Goal: Check status: Check status

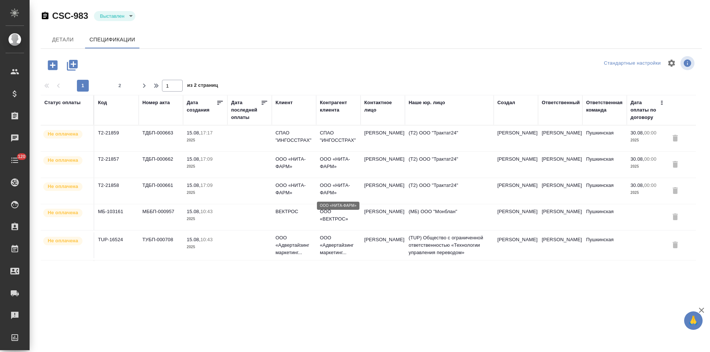
click at [332, 187] on p "ООО «НИТА-ФАРМ»" at bounding box center [338, 189] width 37 height 15
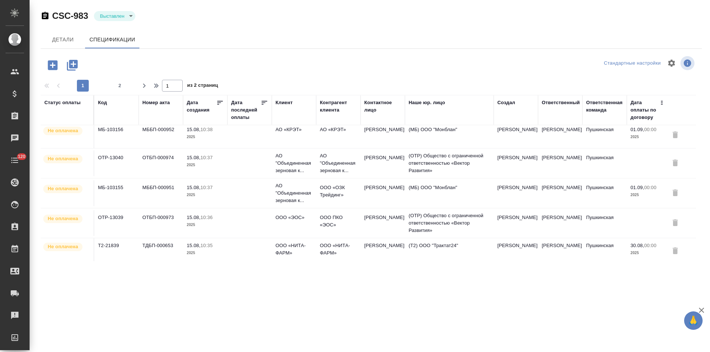
scroll to position [449, 0]
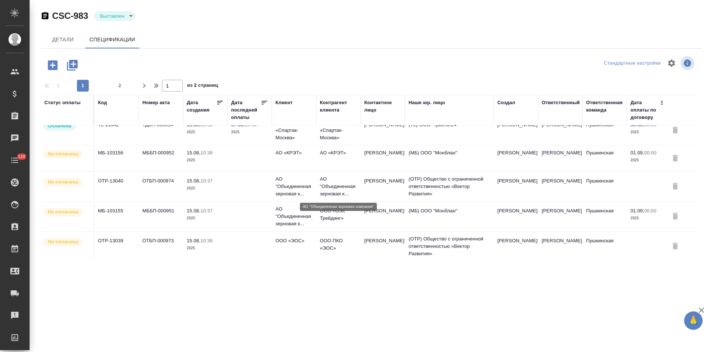
click at [344, 190] on p "АО "Объединенная зерновая к..." at bounding box center [338, 187] width 37 height 22
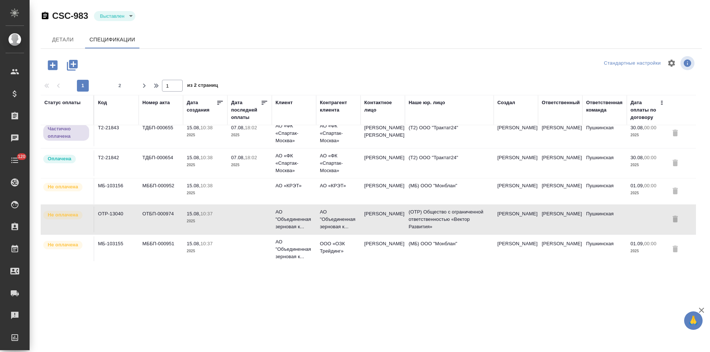
scroll to position [375, 0]
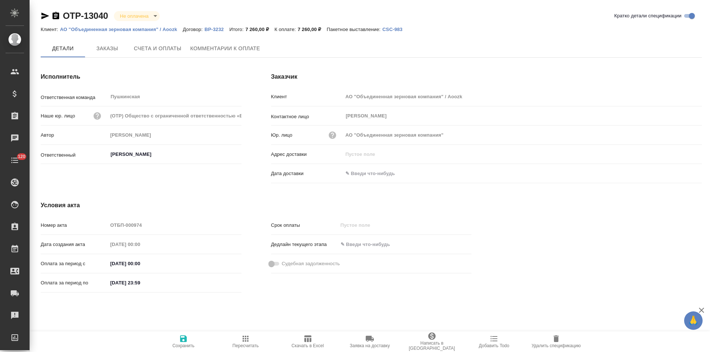
click at [375, 172] on input "text" at bounding box center [375, 173] width 65 height 11
click at [682, 176] on icon "button" at bounding box center [680, 173] width 9 height 9
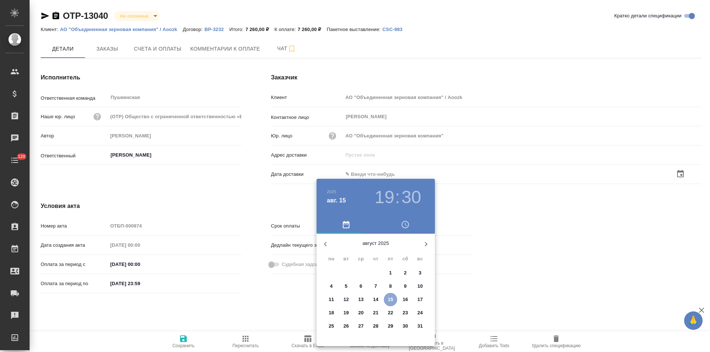
click at [392, 300] on p "15" at bounding box center [391, 299] width 6 height 7
type input "15.08.2025 19:30"
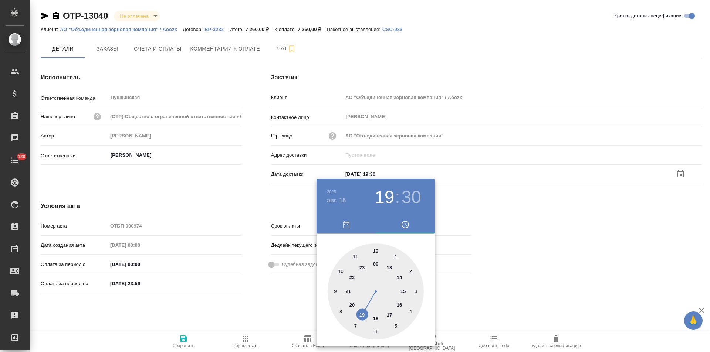
click at [265, 309] on div at bounding box center [355, 176] width 710 height 352
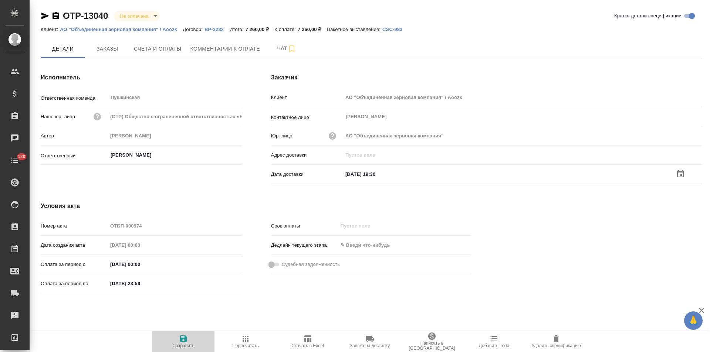
click at [185, 340] on icon "button" at bounding box center [183, 339] width 7 height 7
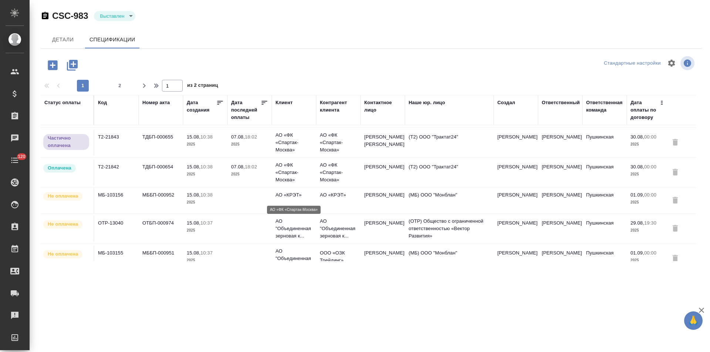
scroll to position [370, 0]
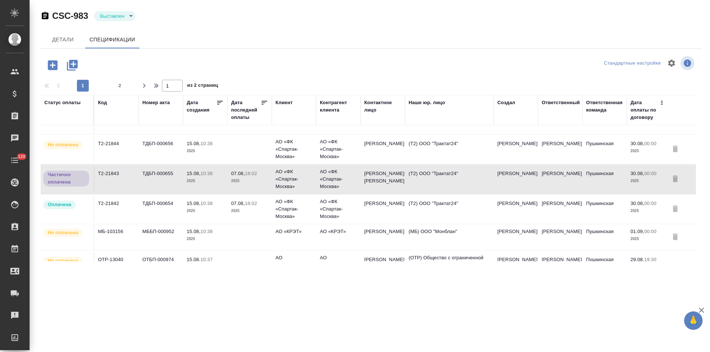
click at [253, 209] on p "2025" at bounding box center [249, 210] width 37 height 7
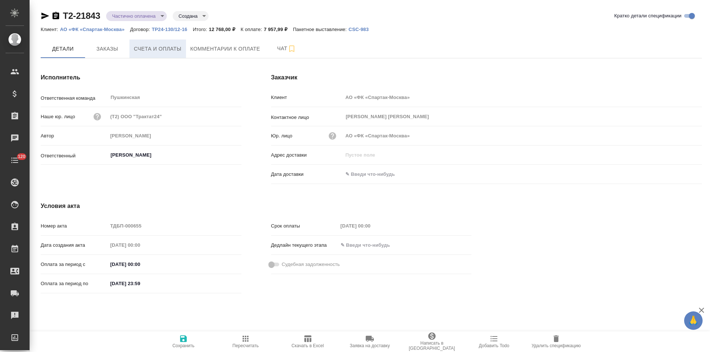
click at [176, 50] on span "Счета и оплаты" at bounding box center [158, 48] width 48 height 9
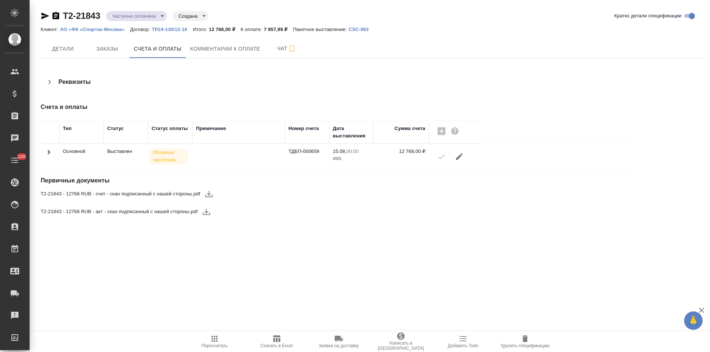
click at [50, 152] on icon at bounding box center [49, 152] width 3 height 4
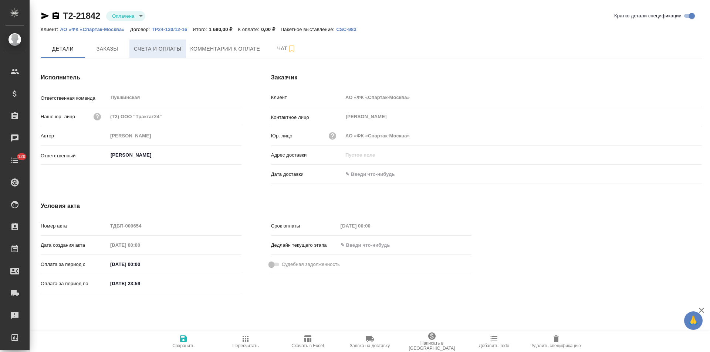
click at [170, 52] on span "Счета и оплаты" at bounding box center [158, 48] width 48 height 9
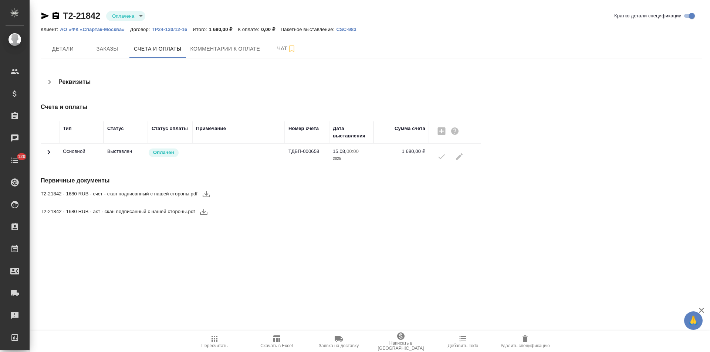
click at [50, 154] on icon at bounding box center [48, 152] width 9 height 9
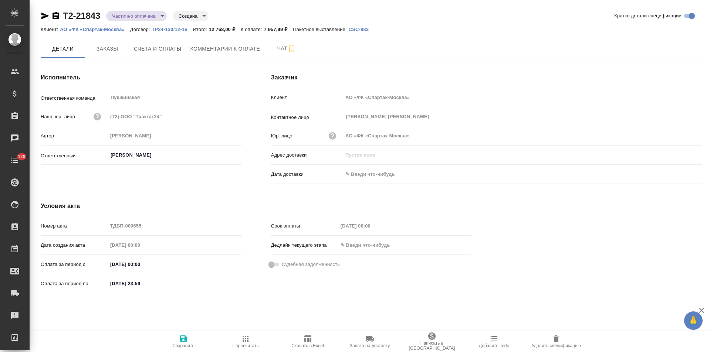
click at [155, 16] on body "🙏 .cls-1 fill:#fff; AWATERA [PERSON_NAME] Спецификации Заказы Чаты 120 Todo Про…" at bounding box center [355, 176] width 710 height 352
click at [199, 53] on div at bounding box center [355, 176] width 710 height 352
click at [175, 51] on span "Счета и оплаты" at bounding box center [158, 48] width 48 height 9
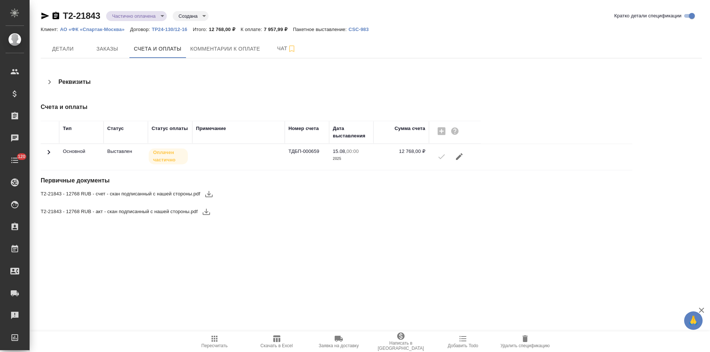
click at [47, 151] on icon at bounding box center [48, 152] width 9 height 9
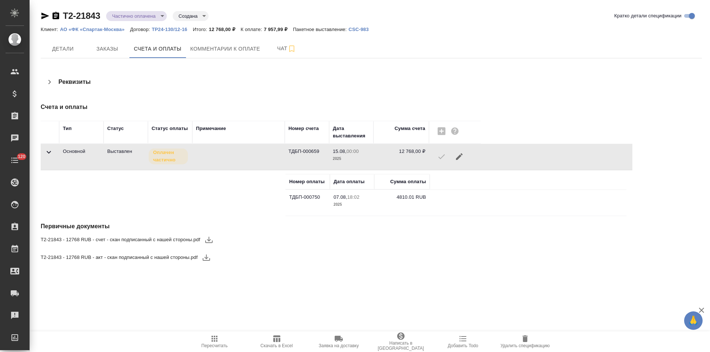
click at [43, 16] on icon "button" at bounding box center [45, 15] width 9 height 9
click at [158, 18] on body "🙏 .cls-1 fill:#fff; AWATERA Левченко Юлия Клиенты Спецификации Заказы 0 Чаты 12…" at bounding box center [355, 176] width 710 height 352
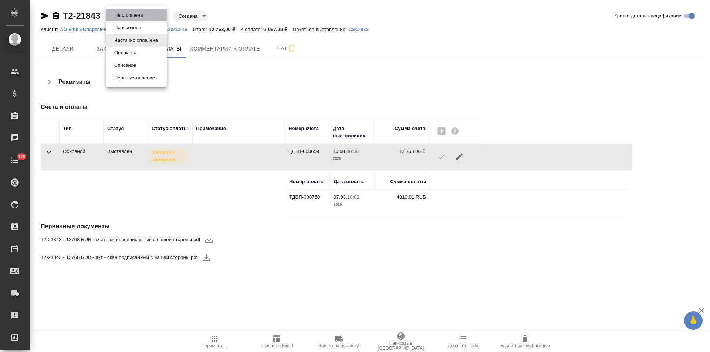
click at [152, 16] on li "Не оплачена" at bounding box center [136, 15] width 61 height 13
type input "notPayed"
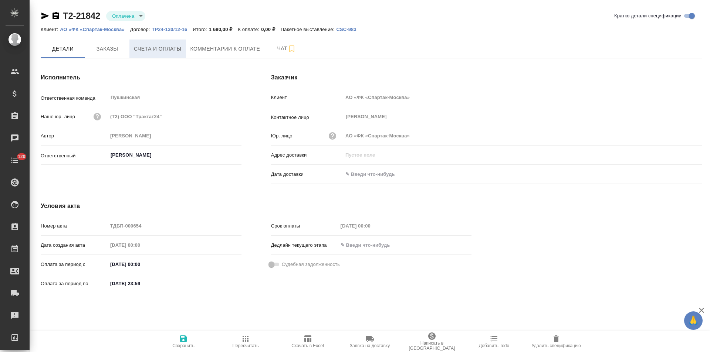
click at [183, 54] on button "Счета и оплаты" at bounding box center [157, 49] width 57 height 18
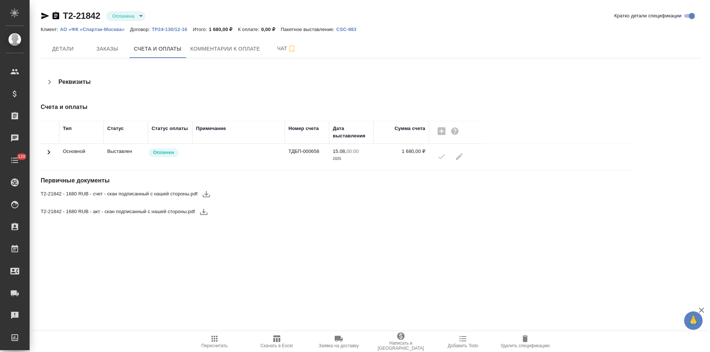
click at [48, 152] on icon at bounding box center [48, 152] width 9 height 9
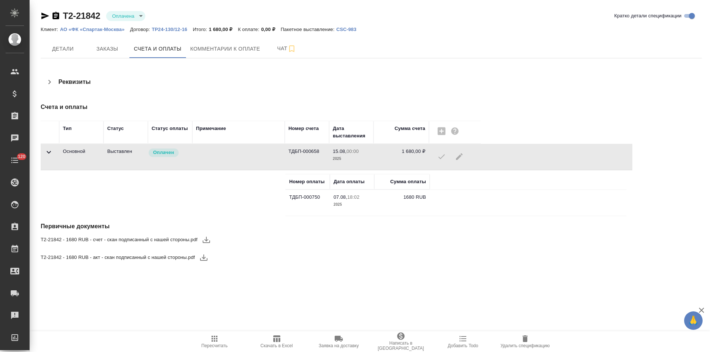
click at [45, 17] on icon "button" at bounding box center [45, 16] width 8 height 7
click at [141, 19] on body "🙏 .cls-1 fill:#fff; AWATERA Левченко Юлия Клиенты Спецификации Заказы 0 Чаты 12…" at bounding box center [355, 176] width 710 height 352
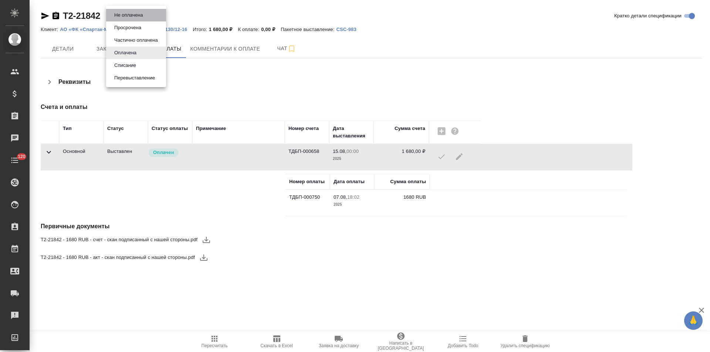
click at [141, 17] on button "Не оплачена" at bounding box center [128, 15] width 33 height 8
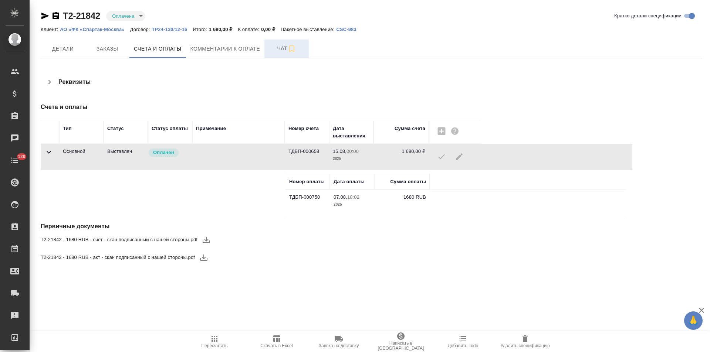
type input "notPayed"
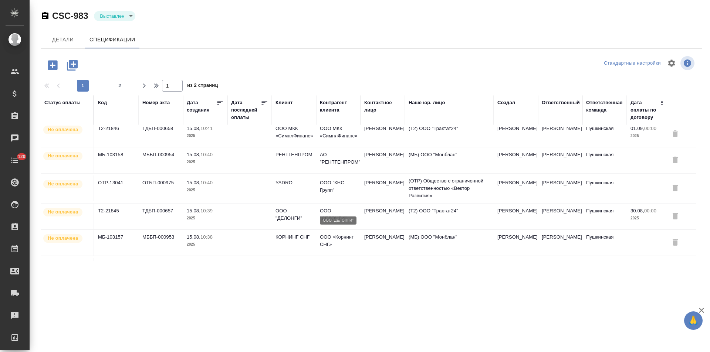
scroll to position [259, 0]
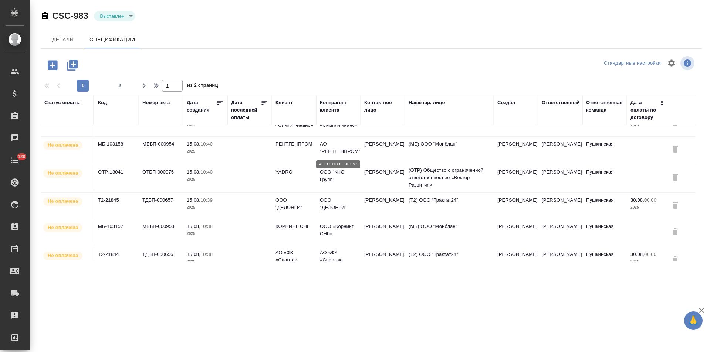
click at [344, 149] on p "АО "РЕНТГЕНПРОМ"" at bounding box center [338, 148] width 37 height 15
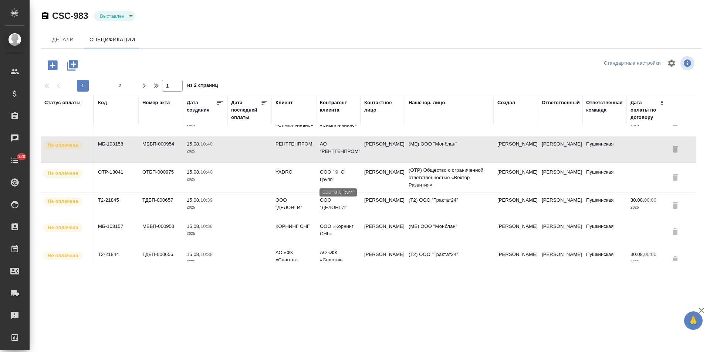
click at [340, 178] on p "ООО "КНС Групп"" at bounding box center [338, 176] width 37 height 15
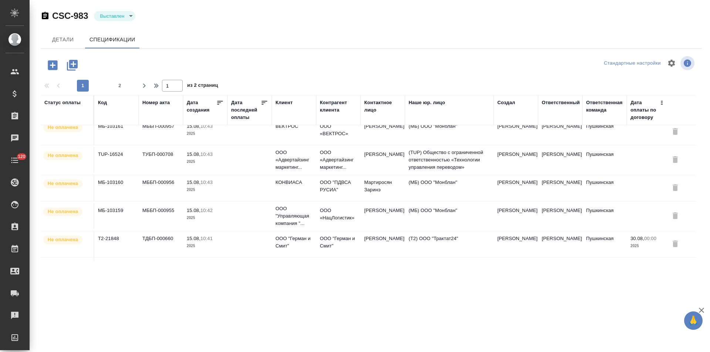
scroll to position [79, 0]
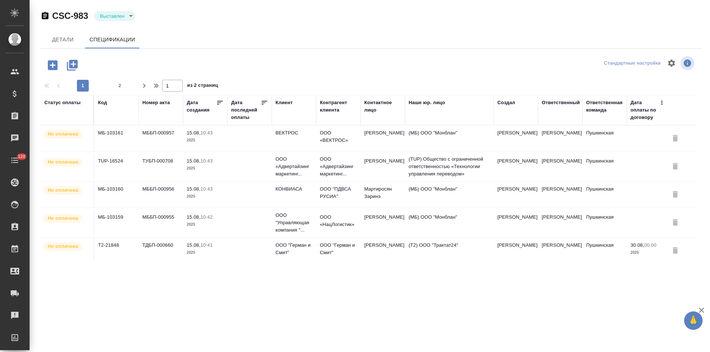
click at [352, 73] on td "ООО "ПДВСА РУСИА"" at bounding box center [338, 60] width 44 height 26
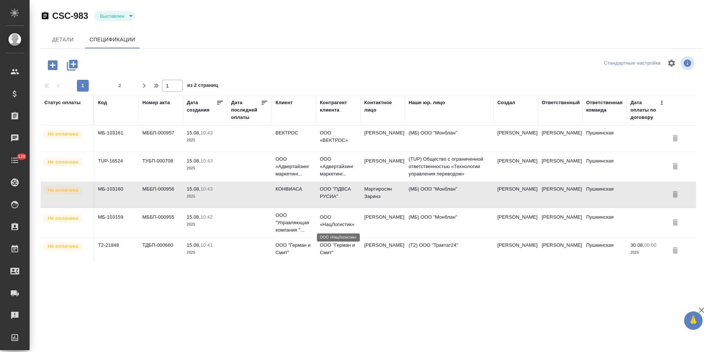
click at [338, 222] on p "ООО «НацЛогистик»" at bounding box center [338, 221] width 37 height 15
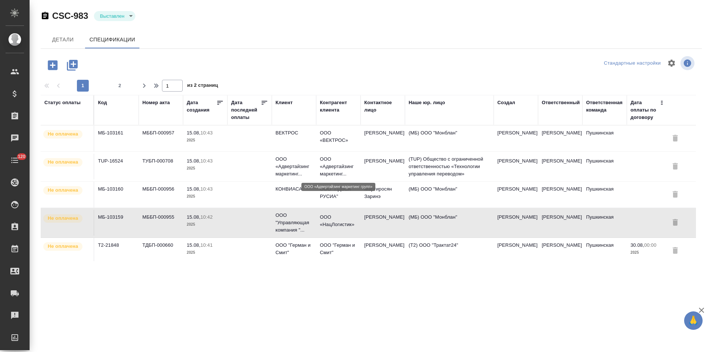
click at [347, 162] on p "ООО «Адвертайзинг маркетинг..." at bounding box center [338, 167] width 37 height 22
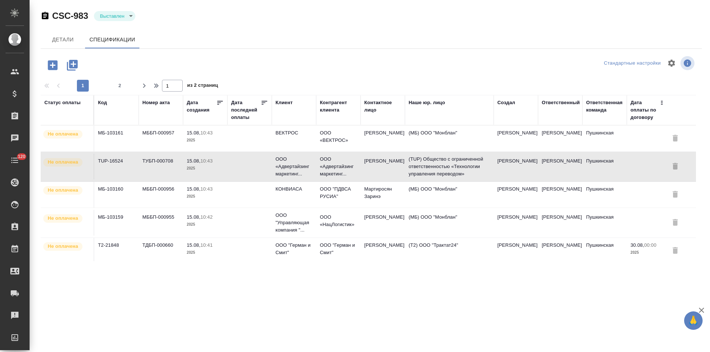
click at [348, 65] on p "ООО «Адвертайзинг маркетинг..." at bounding box center [338, 58] width 37 height 15
click at [348, 170] on p "ООО «Адвертайзинг маркетинг..." at bounding box center [338, 167] width 37 height 22
click at [342, 138] on p "ООО «ВЕКТРОС»" at bounding box center [338, 136] width 37 height 15
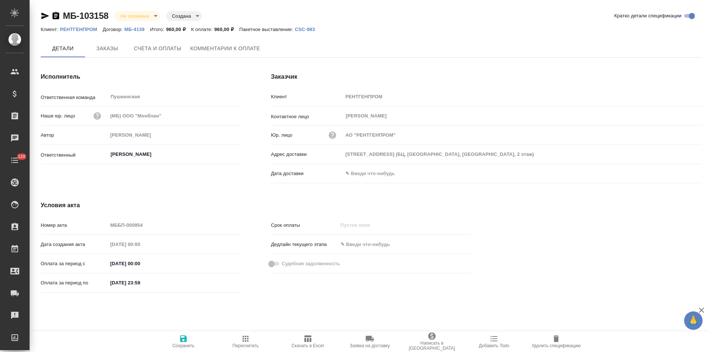
click at [387, 173] on input "text" at bounding box center [375, 173] width 65 height 11
click at [677, 173] on icon "button" at bounding box center [680, 173] width 7 height 7
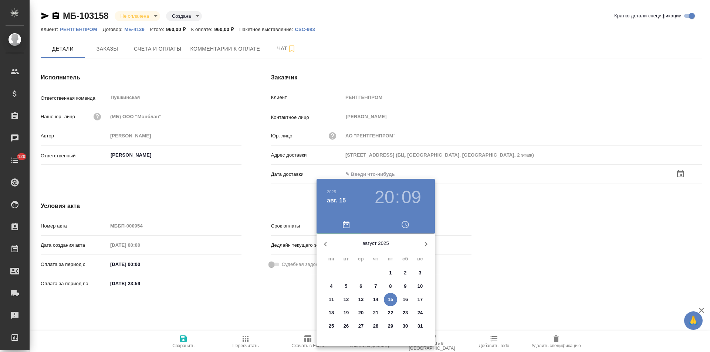
click at [391, 301] on p "15" at bounding box center [391, 299] width 6 height 7
type input "[DATE] 20:09"
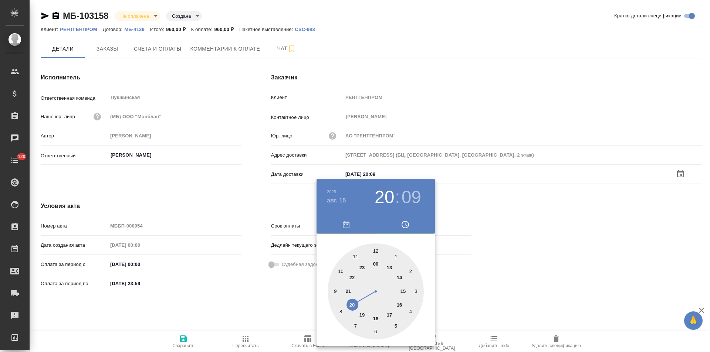
click at [277, 302] on div at bounding box center [355, 176] width 710 height 352
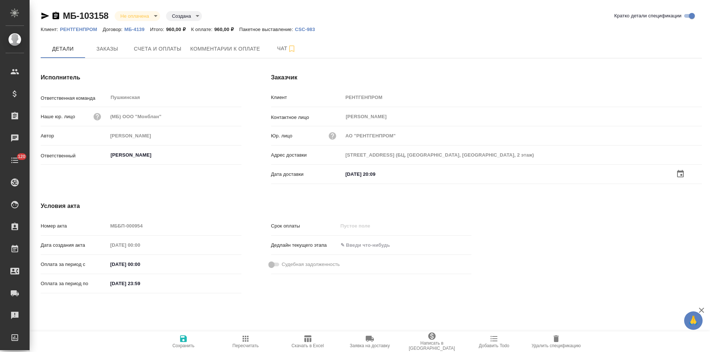
click at [180, 345] on span "Сохранить" at bounding box center [183, 346] width 22 height 5
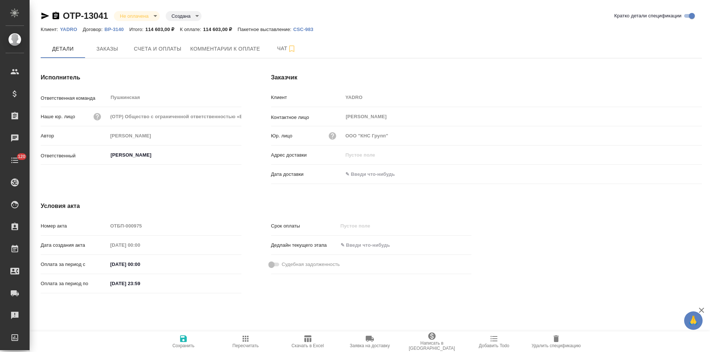
click at [380, 174] on input "text" at bounding box center [375, 174] width 65 height 11
click at [680, 174] on icon "button" at bounding box center [680, 173] width 7 height 7
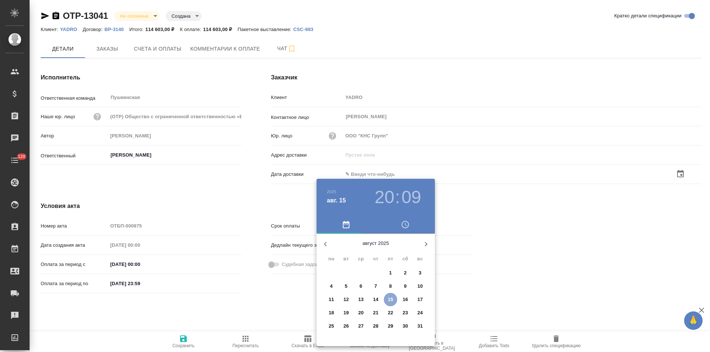
click at [389, 298] on p "15" at bounding box center [391, 299] width 6 height 7
type input "15.08.2025 20:09"
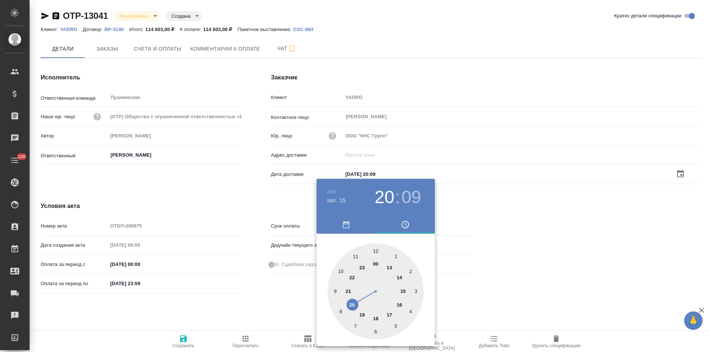
click at [274, 302] on div at bounding box center [355, 176] width 710 height 352
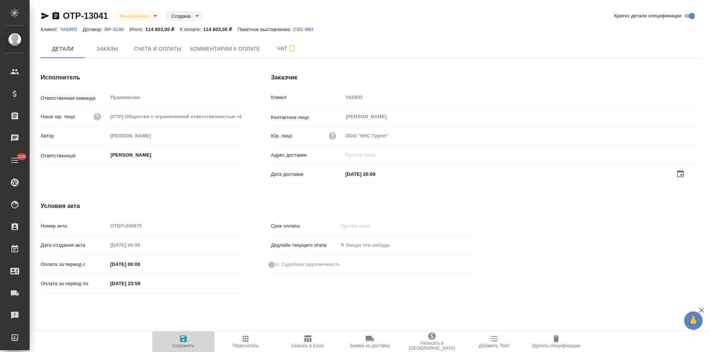
click at [180, 342] on icon "button" at bounding box center [183, 339] width 9 height 9
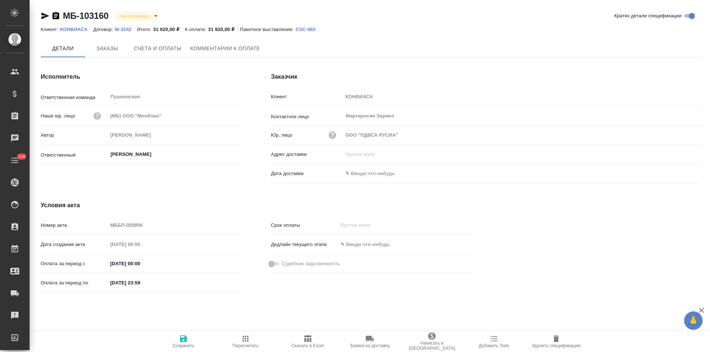
click at [377, 171] on input "text" at bounding box center [375, 173] width 65 height 11
click at [680, 174] on icon "button" at bounding box center [680, 174] width 9 height 9
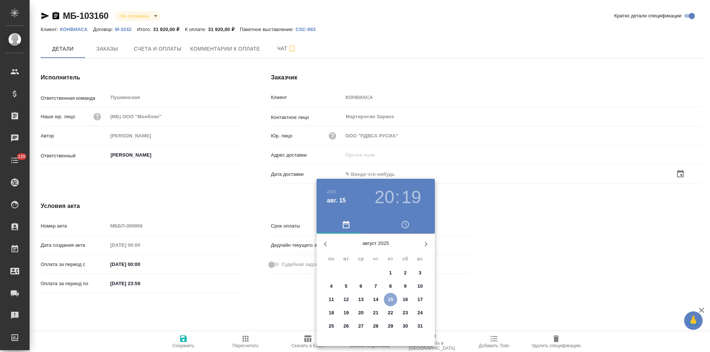
click at [393, 301] on p "15" at bounding box center [391, 299] width 6 height 7
type input "[DATE] 20:19"
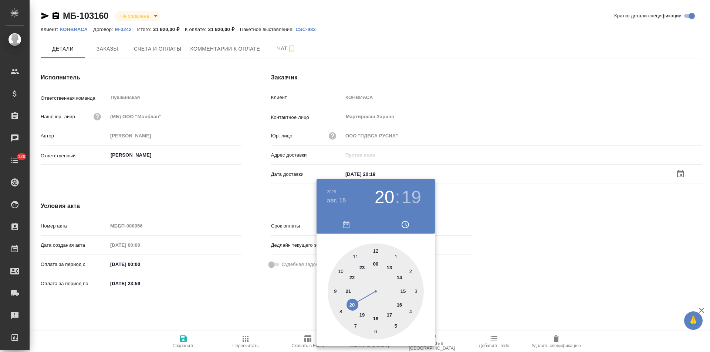
drag, startPoint x: 268, startPoint y: 301, endPoint x: 222, endPoint y: 326, distance: 52.3
click at [268, 301] on div at bounding box center [355, 176] width 710 height 352
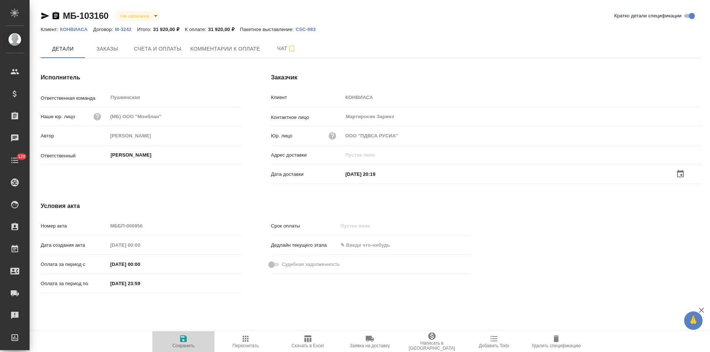
click at [184, 341] on icon "button" at bounding box center [183, 339] width 9 height 9
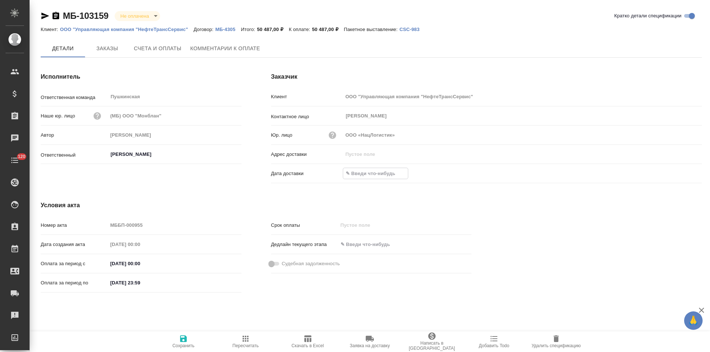
click at [370, 175] on input "text" at bounding box center [375, 173] width 65 height 11
click at [678, 173] on icon "button" at bounding box center [680, 174] width 9 height 9
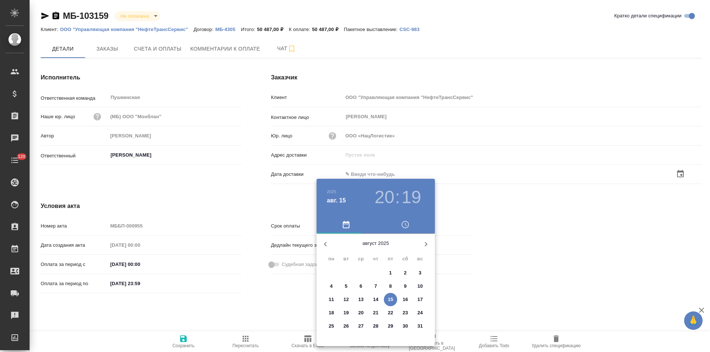
click at [393, 299] on span "15" at bounding box center [390, 299] width 13 height 7
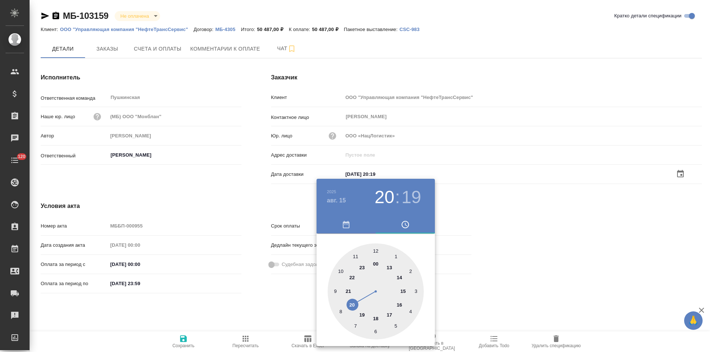
type input "15.08.2025 20:19"
drag, startPoint x: 282, startPoint y: 301, endPoint x: 262, endPoint y: 305, distance: 20.8
click at [282, 301] on div at bounding box center [355, 176] width 710 height 352
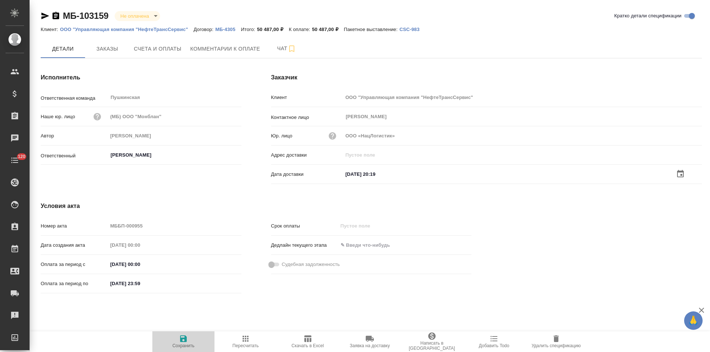
click at [183, 342] on icon "button" at bounding box center [183, 339] width 7 height 7
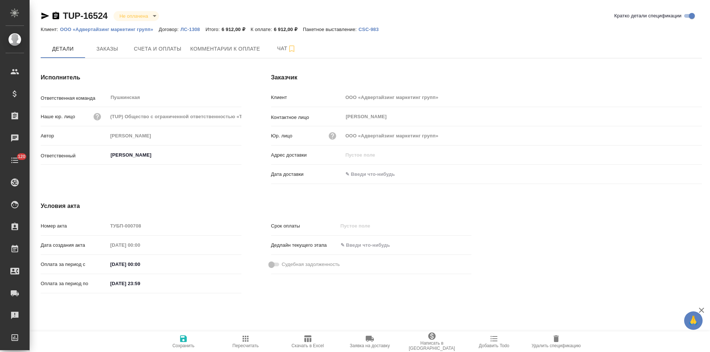
click at [143, 30] on p "ООО «Адвертайзинг маркетинг групп»" at bounding box center [109, 30] width 99 height 6
click at [157, 50] on span "Счета и оплаты" at bounding box center [158, 48] width 48 height 9
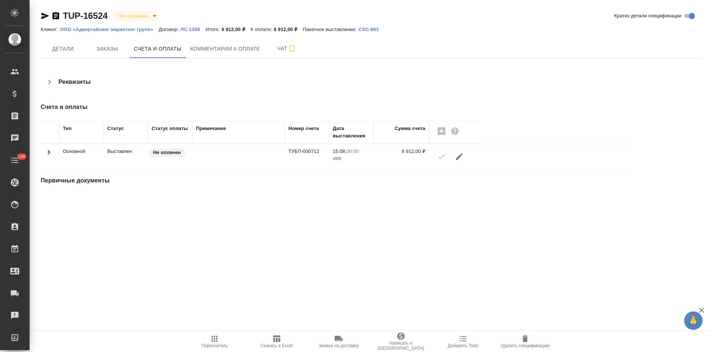
click at [53, 82] on icon "button" at bounding box center [49, 82] width 9 height 9
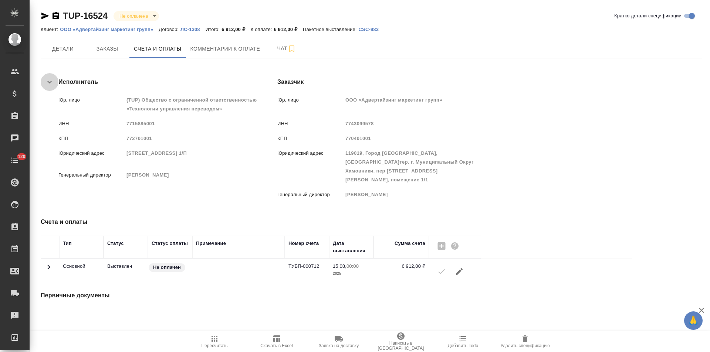
click at [53, 82] on icon "button" at bounding box center [49, 82] width 9 height 9
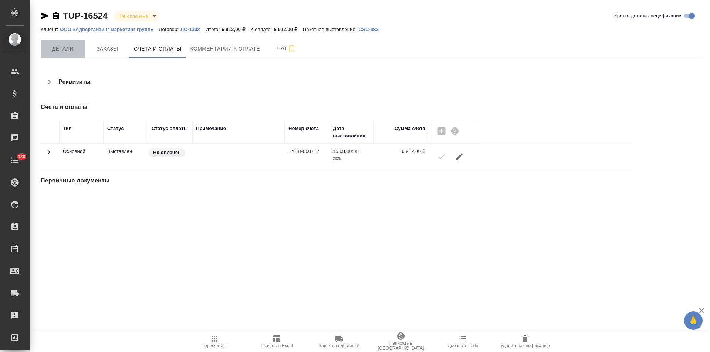
click at [67, 47] on span "Детали" at bounding box center [63, 48] width 36 height 9
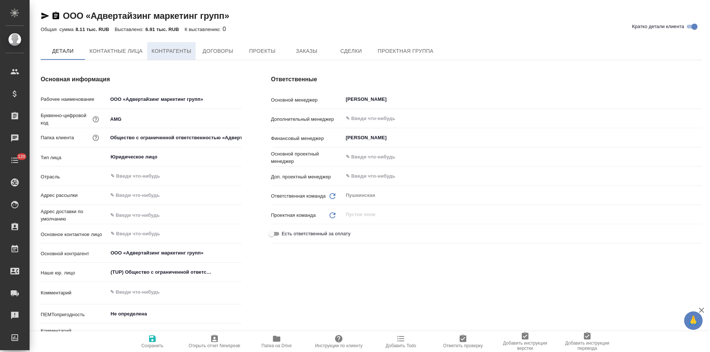
type textarea "x"
click at [180, 47] on span "Контрагенты" at bounding box center [172, 51] width 40 height 9
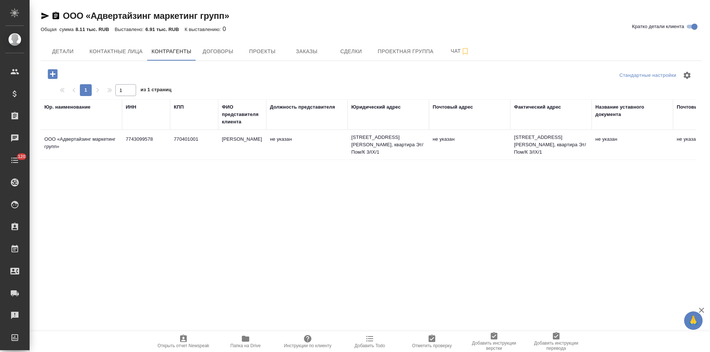
click at [223, 152] on td "Даниленко Андрей Анатольевич" at bounding box center [242, 145] width 48 height 26
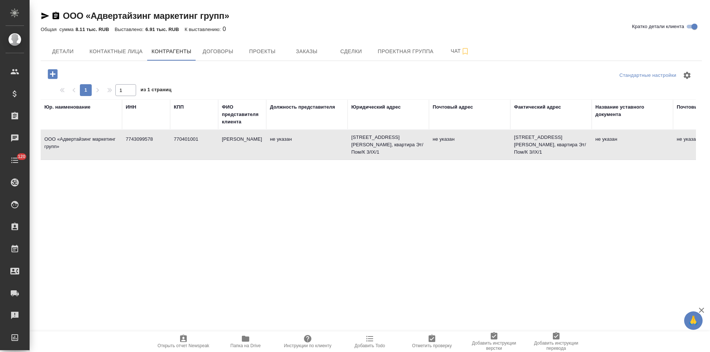
click at [223, 152] on td "Даниленко Андрей Анатольевич" at bounding box center [242, 145] width 48 height 26
type textarea "ООО «Адвертайзинг маркетинг групп»"
type input "7743099578"
type input "770401001"
type input "Даниленко Андрей Анатольевич"
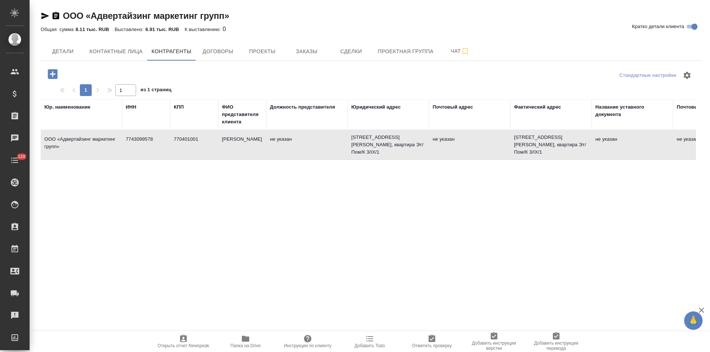
type textarea "119019, Москва г, Большой Знаменский переулок, дом № 1, корпус 1, квартира Эт/П…"
click at [291, 154] on td "не указан" at bounding box center [306, 145] width 81 height 26
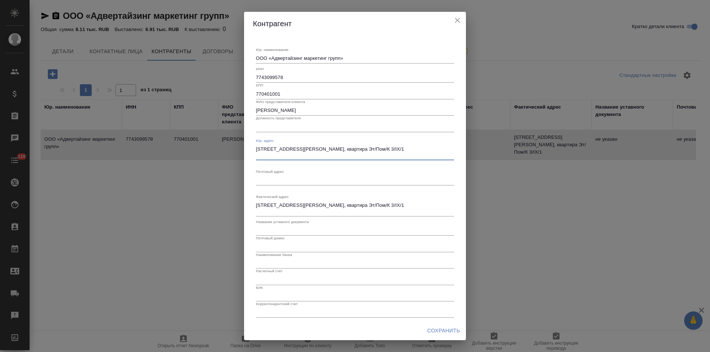
drag, startPoint x: 293, startPoint y: 154, endPoint x: 246, endPoint y: 148, distance: 48.1
click at [246, 148] on div "Юр. наименование ООО «Адвертайзинг маркетинг групп» x ИНН 7743099578 КПП 770401…" at bounding box center [355, 179] width 222 height 286
paste textarea "ород Москва, вн.тер. г. Муниципальный Округ Хамовники, пер Большой Знаменский, …"
type textarea "119019, Город Москва, вн.тер. г. Муниципальный Округ Хамовники, пер Большой Зна…"
click at [440, 331] on span "Сохранить" at bounding box center [443, 331] width 33 height 9
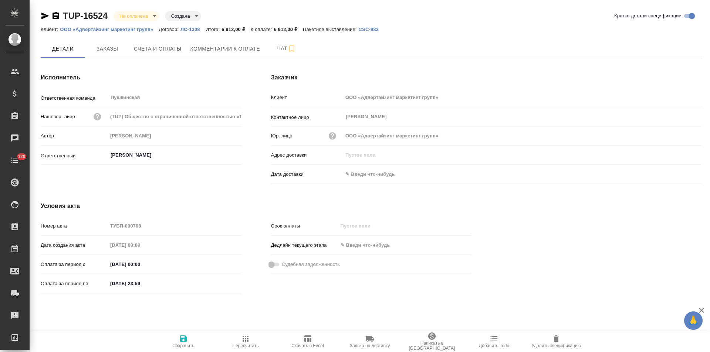
click at [382, 174] on input "text" at bounding box center [375, 174] width 65 height 11
click at [680, 173] on icon "button" at bounding box center [680, 173] width 9 height 9
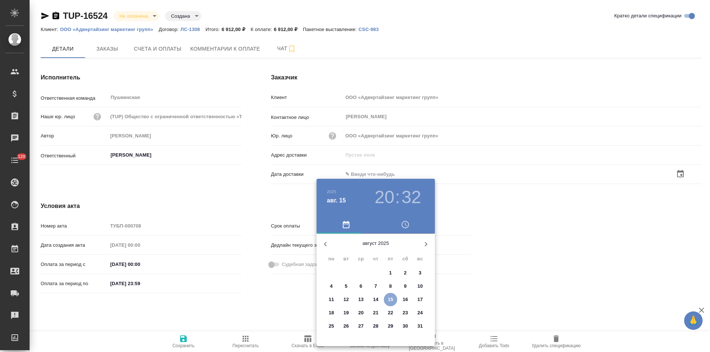
click at [392, 301] on p "15" at bounding box center [391, 299] width 6 height 7
type input "[DATE] 20:32"
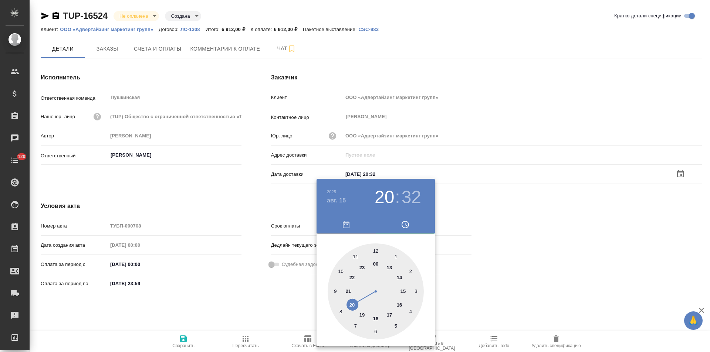
drag, startPoint x: 274, startPoint y: 307, endPoint x: 221, endPoint y: 324, distance: 55.5
click at [271, 307] on div at bounding box center [355, 176] width 710 height 352
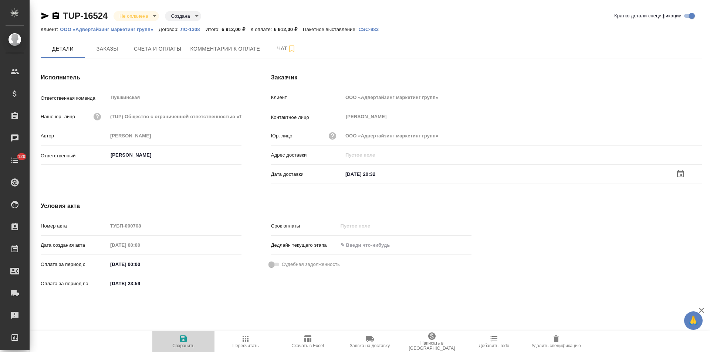
click at [184, 343] on icon "button" at bounding box center [183, 339] width 9 height 9
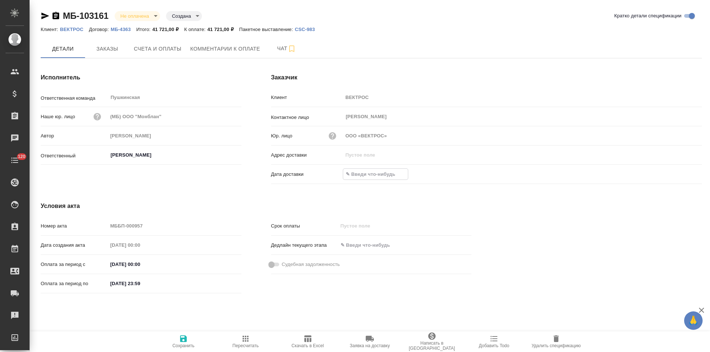
click at [370, 175] on input "text" at bounding box center [375, 174] width 65 height 11
click at [682, 175] on icon "button" at bounding box center [680, 173] width 7 height 7
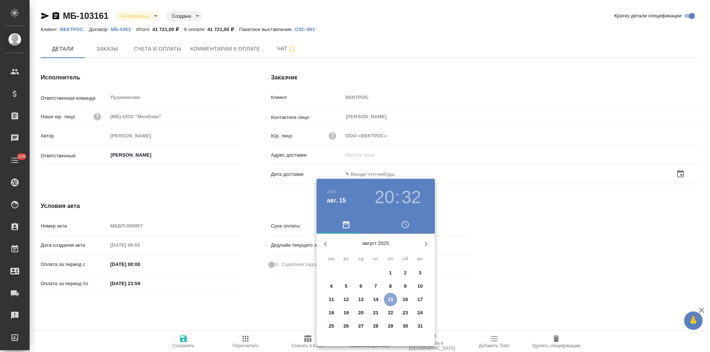
click at [390, 300] on p "15" at bounding box center [391, 299] width 6 height 7
type input "[DATE] 20:32"
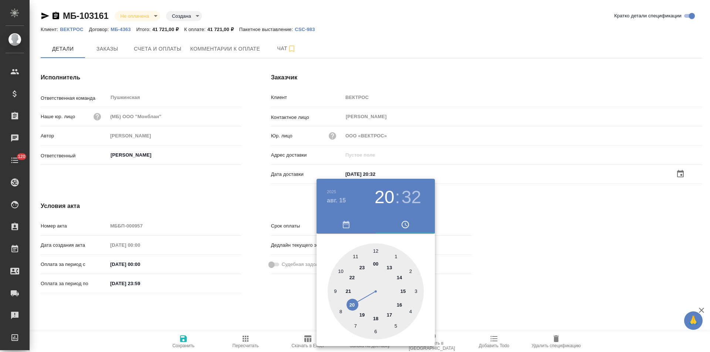
drag, startPoint x: 275, startPoint y: 303, endPoint x: 250, endPoint y: 310, distance: 26.4
click at [274, 304] on div at bounding box center [355, 176] width 710 height 352
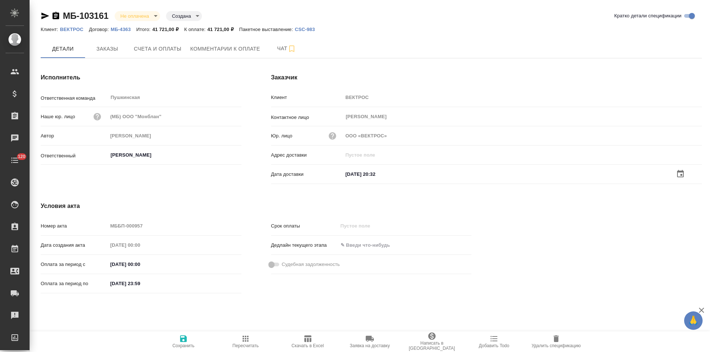
click at [183, 344] on span "Сохранить" at bounding box center [183, 346] width 22 height 5
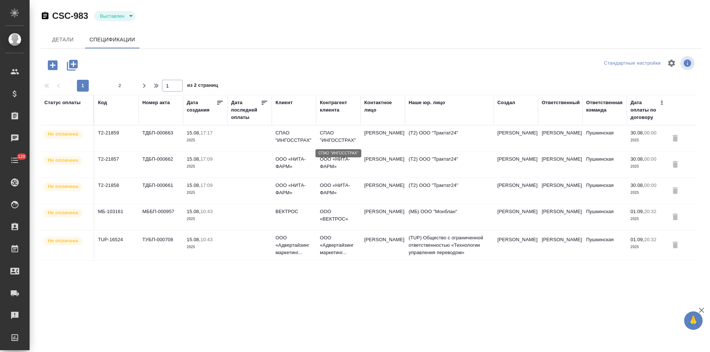
click at [328, 138] on p "СПАО "ИНГОССТРАХ"" at bounding box center [338, 136] width 37 height 15
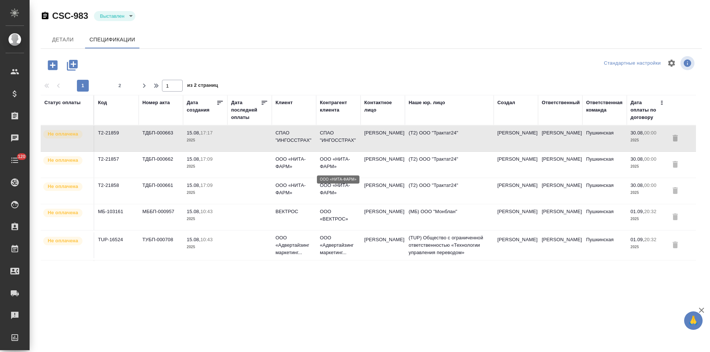
click at [320, 160] on p "ООО «НИТА-ФАРМ»" at bounding box center [338, 163] width 37 height 15
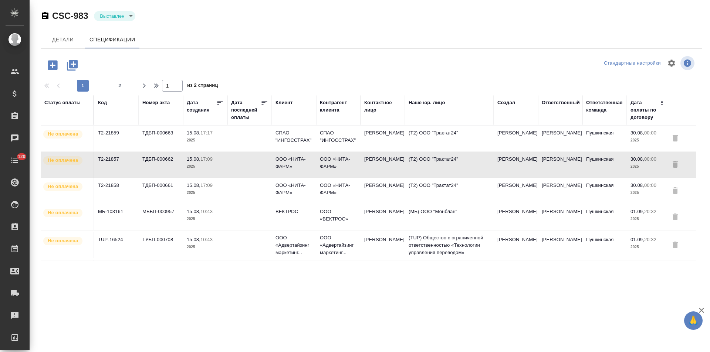
click at [372, 152] on td "Кондратьева Ольга" at bounding box center [383, 139] width 44 height 26
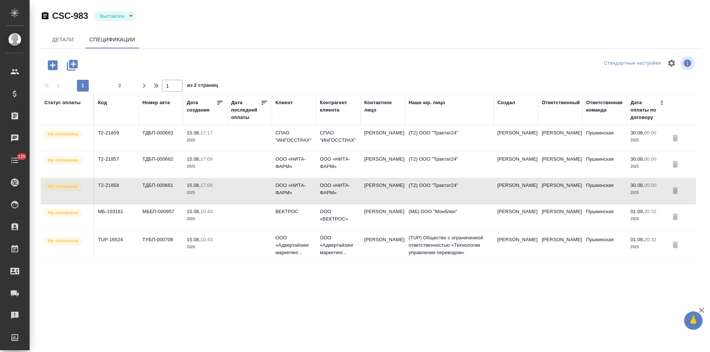
click at [366, 152] on td "Арзуманова Евгения" at bounding box center [383, 139] width 44 height 26
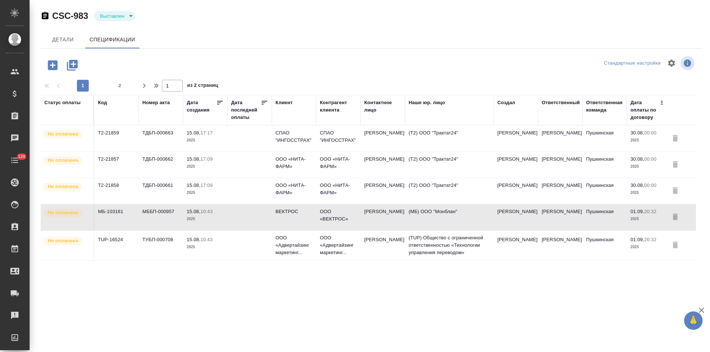
click at [366, 152] on td "Арзуманова Евгения" at bounding box center [383, 139] width 44 height 26
click at [351, 242] on p "ООО «Адвертайзинг маркетинг..." at bounding box center [338, 245] width 37 height 22
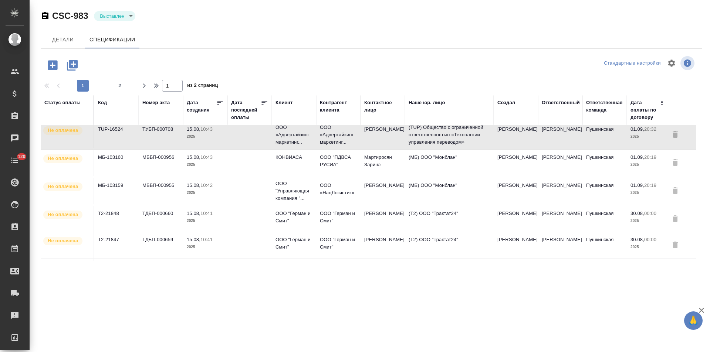
scroll to position [111, 0]
click at [376, 41] on td "Мартиросян Заринэ" at bounding box center [383, 28] width 44 height 26
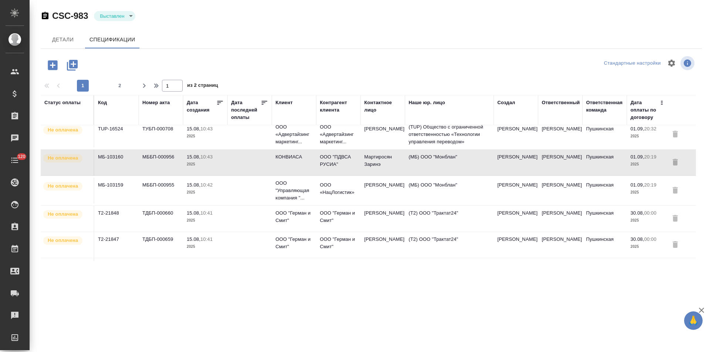
click at [403, 41] on td "Садыков Рауль" at bounding box center [383, 28] width 44 height 26
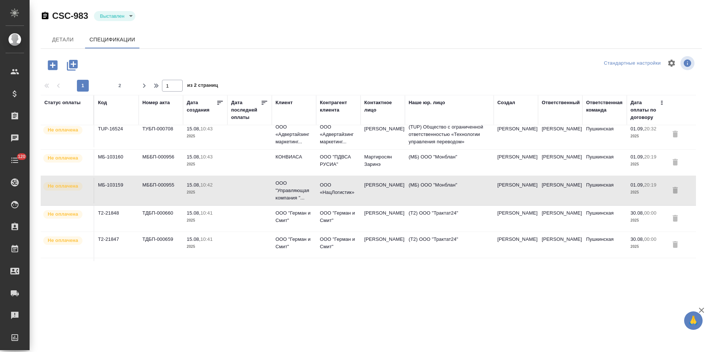
click at [403, 41] on td "Садыков Рауль" at bounding box center [383, 28] width 44 height 26
click at [390, 41] on td "Ирина Морозова" at bounding box center [383, 28] width 44 height 26
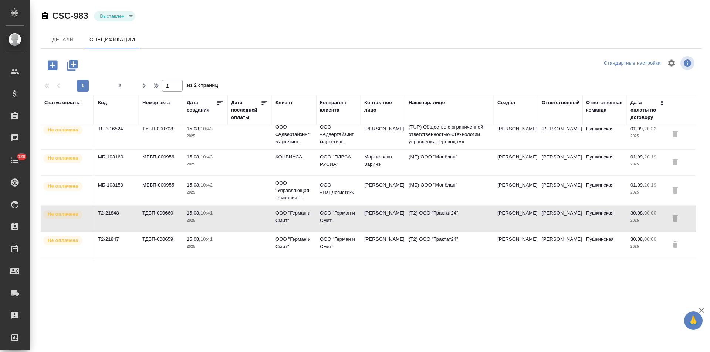
click at [370, 41] on td "Ирина Морозова" at bounding box center [383, 28] width 44 height 26
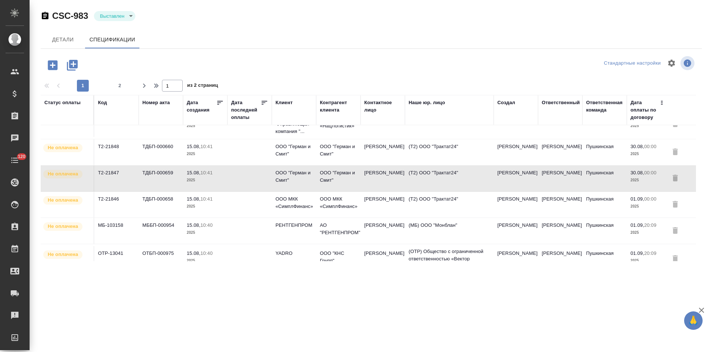
scroll to position [185, 0]
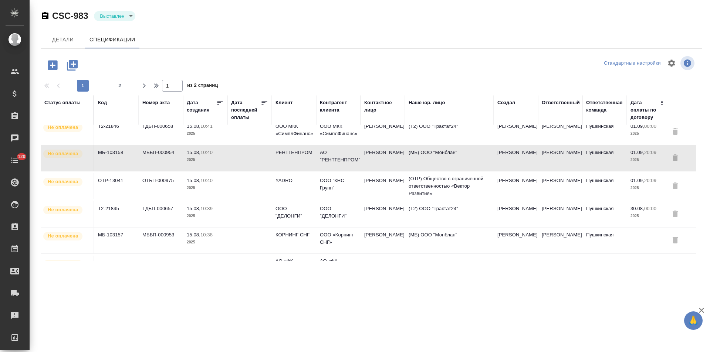
scroll to position [296, 0]
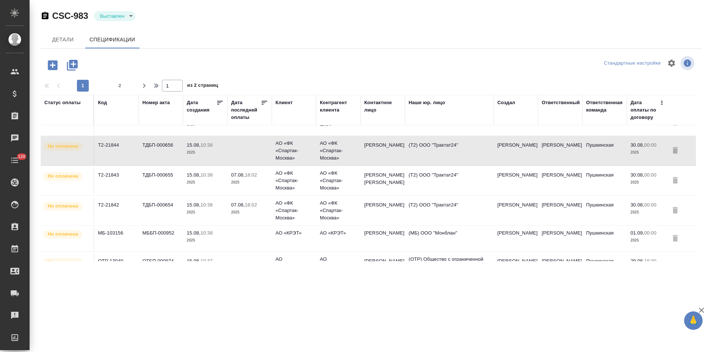
scroll to position [370, 0]
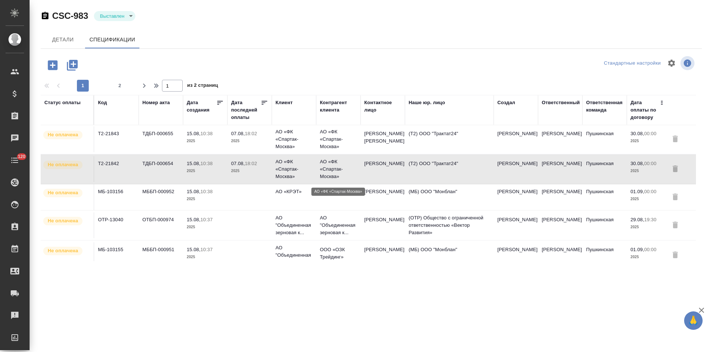
scroll to position [407, 0]
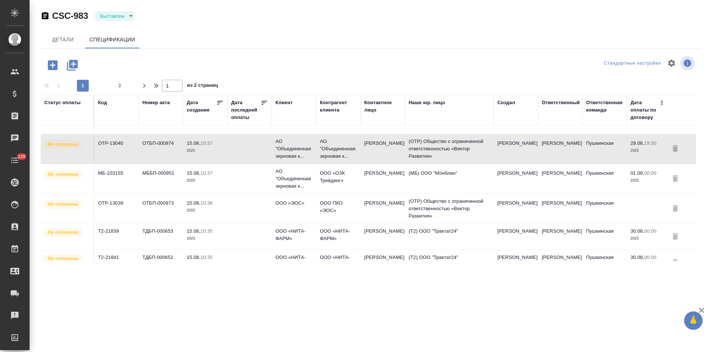
scroll to position [518, 0]
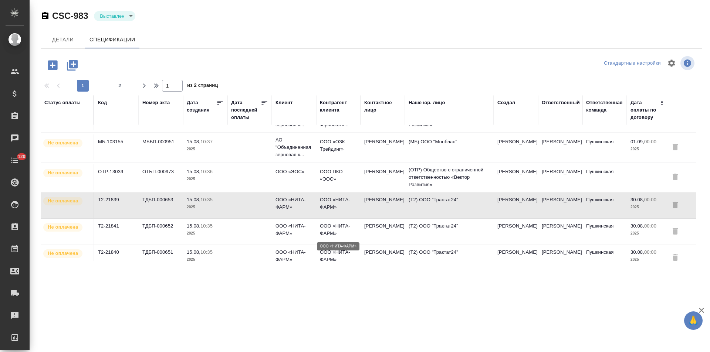
click at [353, 228] on p "ООО «НИТА-ФАРМ»" at bounding box center [338, 230] width 37 height 15
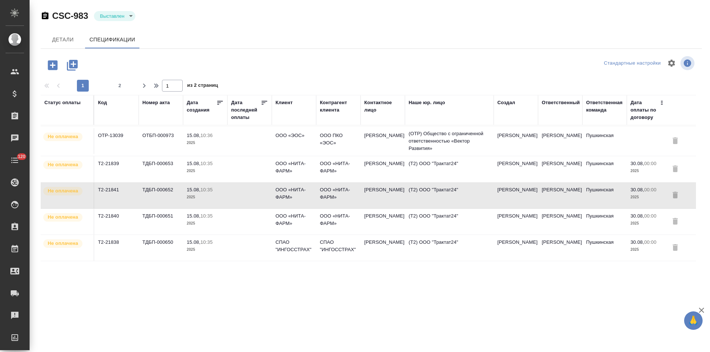
scroll to position [560, 0]
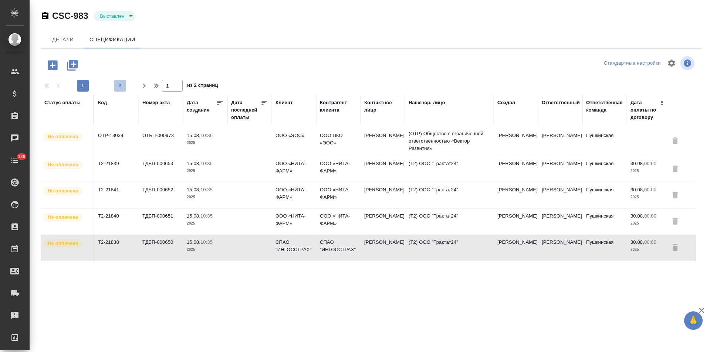
click at [119, 84] on span "2" at bounding box center [120, 85] width 12 height 7
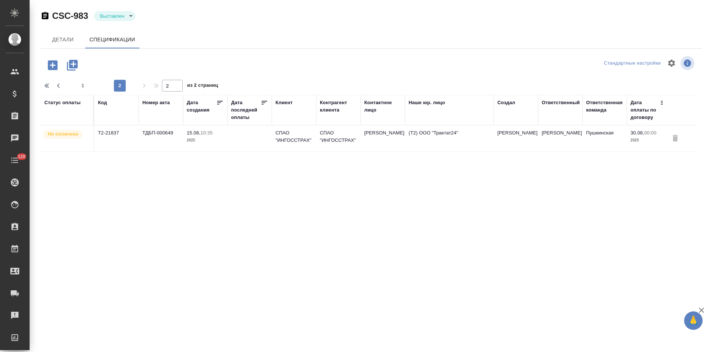
scroll to position [0, 0]
click at [334, 139] on p "СПАО "ИНГОССТРАХ"" at bounding box center [338, 136] width 37 height 15
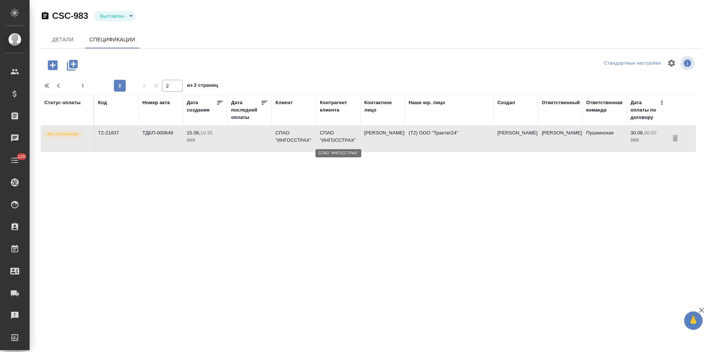
click at [334, 139] on p "СПАО "ИНГОССТРАХ"" at bounding box center [338, 136] width 37 height 15
click at [60, 85] on icon "button" at bounding box center [58, 85] width 9 height 9
type input "1"
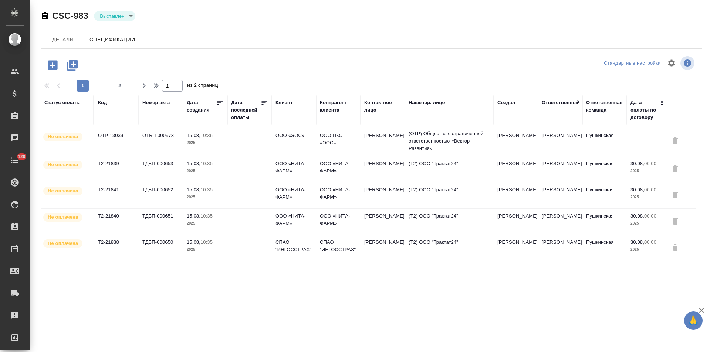
scroll to position [560, 0]
click at [295, 244] on p "СПАО "ИНГОССТРАХ"" at bounding box center [293, 246] width 37 height 15
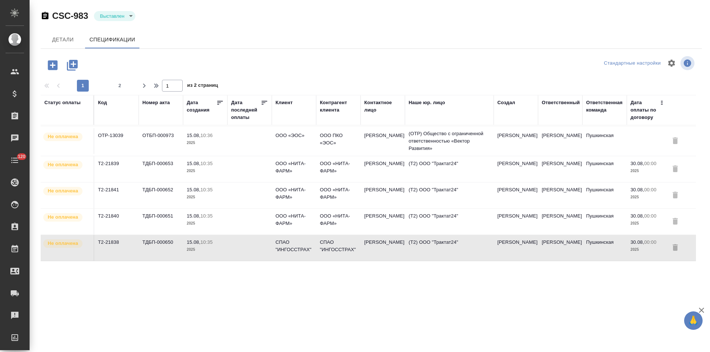
click at [47, 14] on icon "button" at bounding box center [45, 15] width 7 height 7
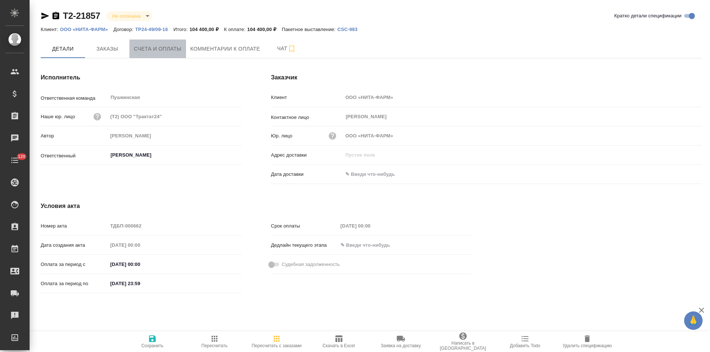
click at [165, 51] on span "Счета и оплаты" at bounding box center [158, 48] width 48 height 9
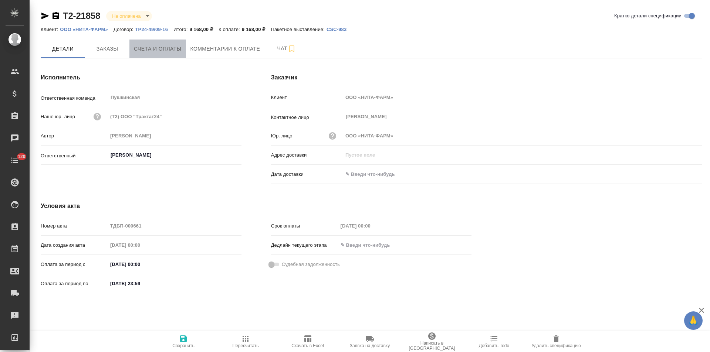
click at [173, 47] on span "Счета и оплаты" at bounding box center [158, 48] width 48 height 9
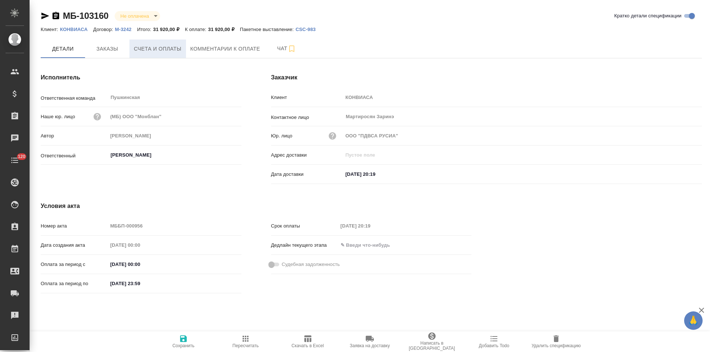
click at [169, 50] on span "Счета и оплаты" at bounding box center [158, 48] width 48 height 9
click at [175, 53] on span "Счета и оплаты" at bounding box center [158, 48] width 48 height 9
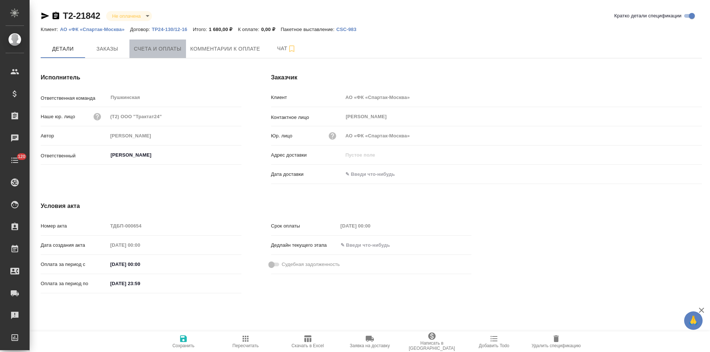
click at [173, 48] on span "Счета и оплаты" at bounding box center [158, 48] width 48 height 9
click at [174, 57] on button "Счета и оплаты" at bounding box center [157, 49] width 57 height 18
click at [170, 43] on button "Счета и оплаты" at bounding box center [157, 49] width 57 height 18
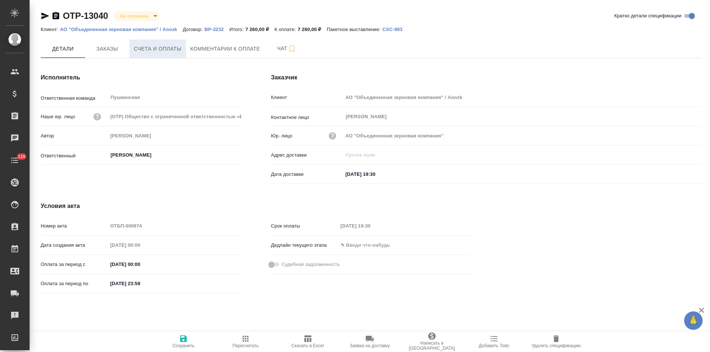
click at [169, 50] on span "Счета и оплаты" at bounding box center [158, 48] width 48 height 9
click at [180, 51] on span "Счета и оплаты" at bounding box center [158, 48] width 48 height 9
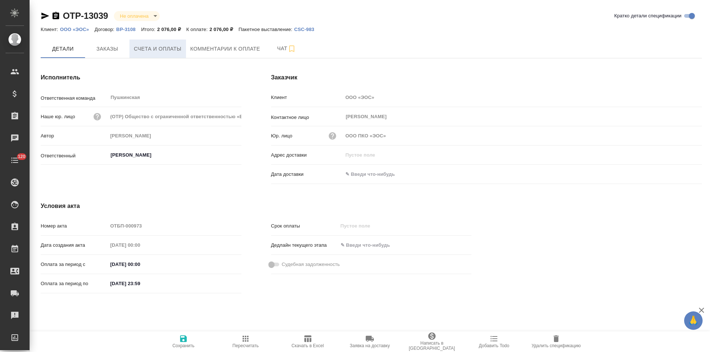
click at [166, 45] on span "Счета и оплаты" at bounding box center [158, 48] width 48 height 9
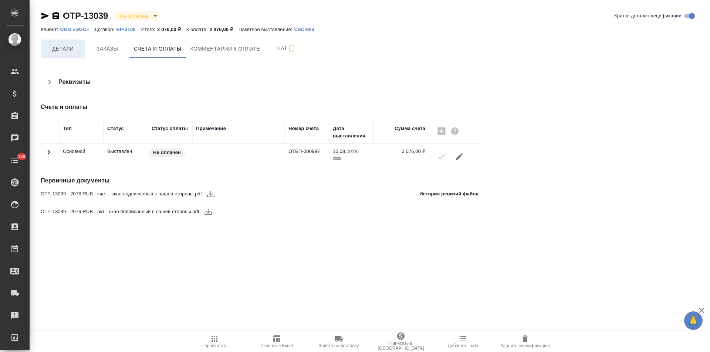
click at [61, 54] on button "Детали" at bounding box center [63, 49] width 44 height 18
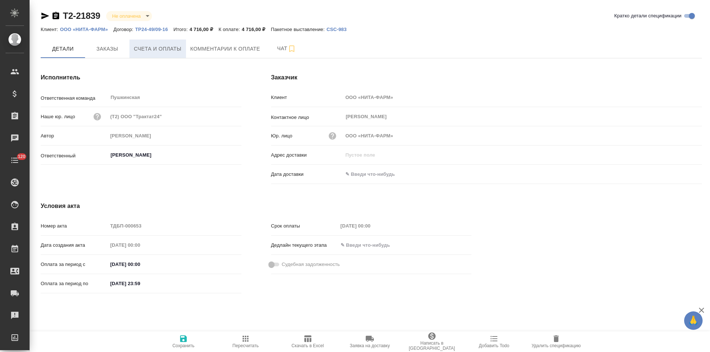
click at [163, 50] on span "Счета и оплаты" at bounding box center [158, 48] width 48 height 9
click at [165, 47] on span "Счета и оплаты" at bounding box center [158, 48] width 48 height 9
click at [163, 55] on button "Счета и оплаты" at bounding box center [157, 49] width 57 height 18
click at [168, 52] on span "Счета и оплаты" at bounding box center [158, 48] width 48 height 9
click at [155, 50] on span "Счета и оплаты" at bounding box center [158, 48] width 48 height 9
